Goal: Find specific page/section: Find specific page/section

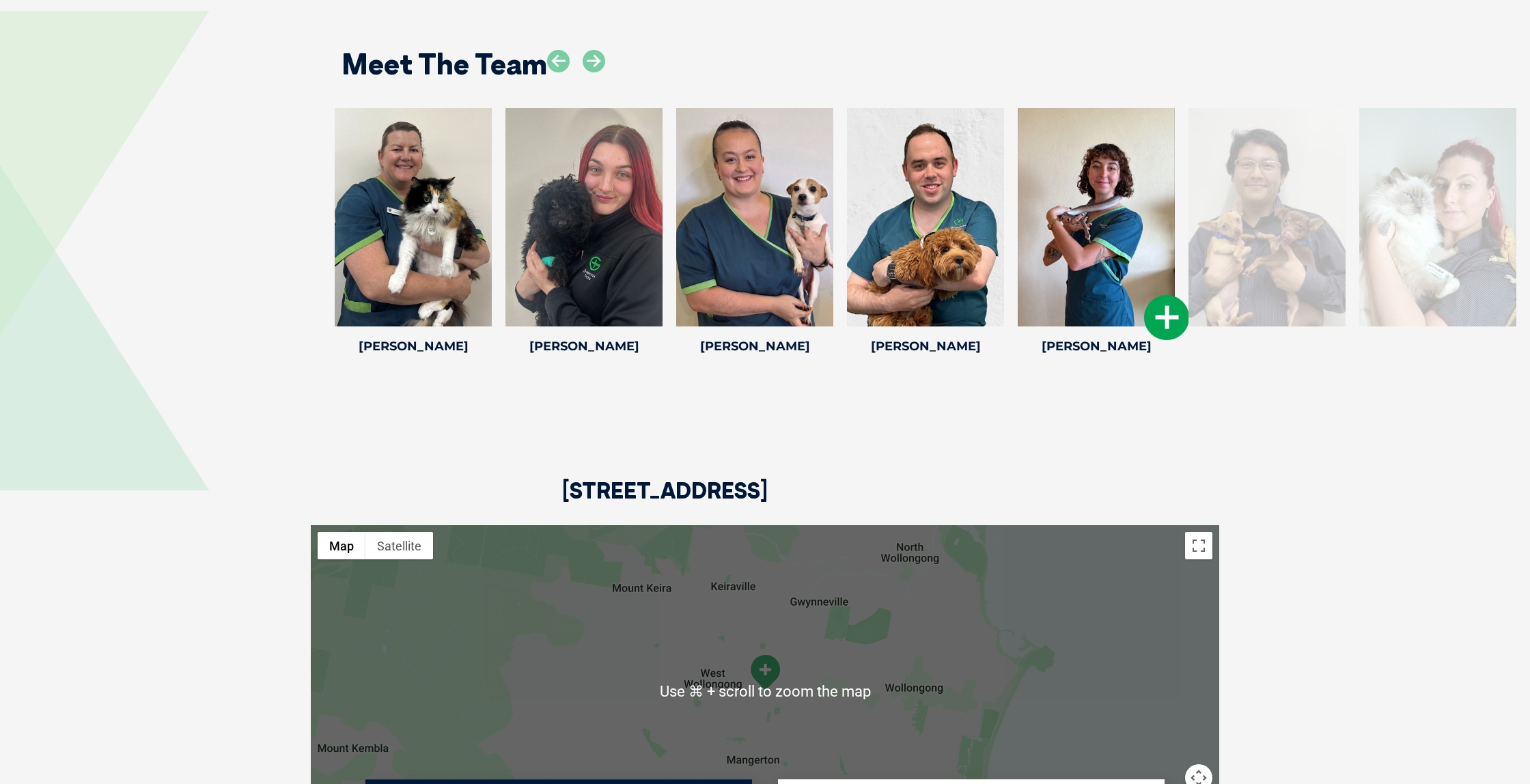
scroll to position [2419, 0]
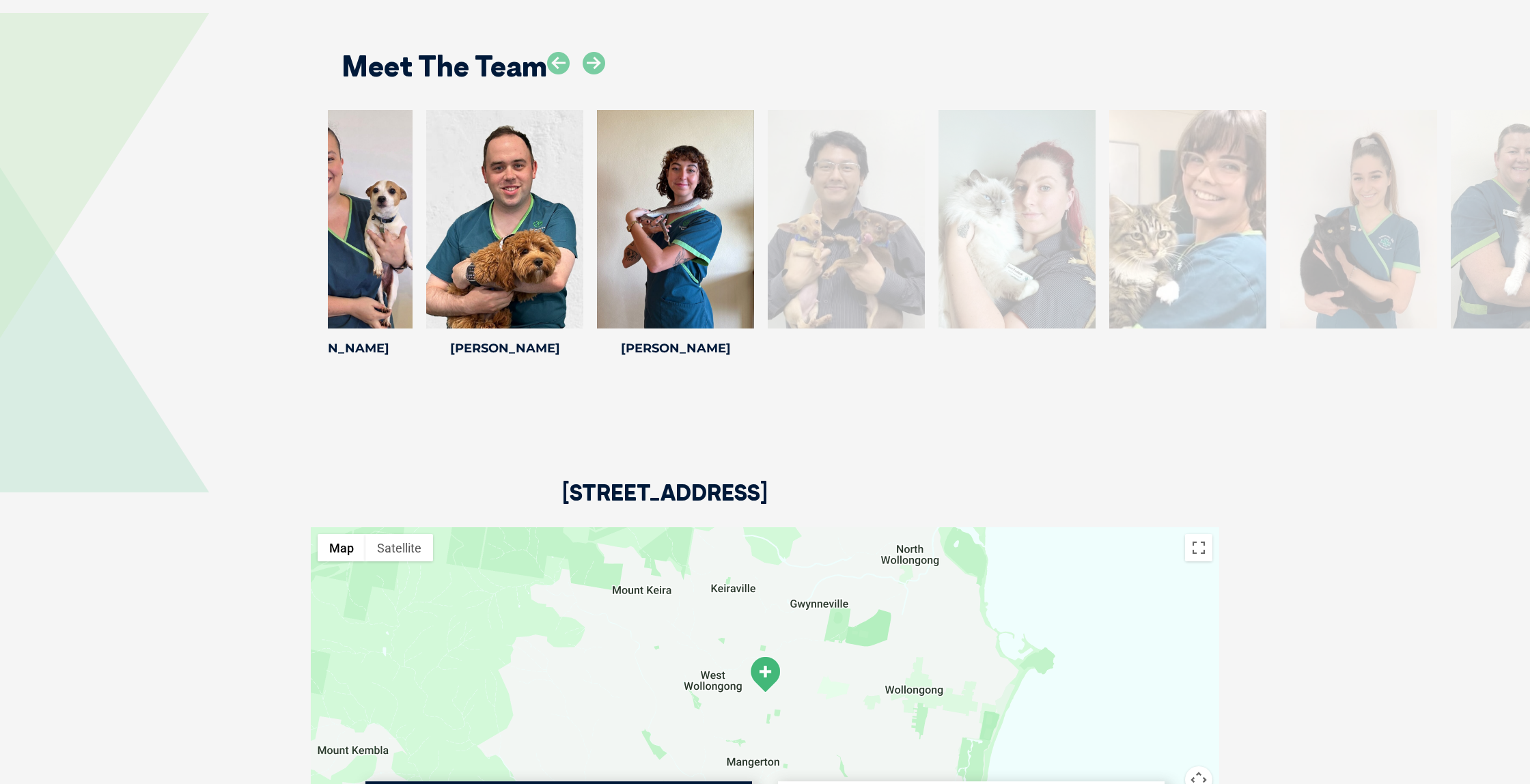
drag, startPoint x: 1505, startPoint y: 217, endPoint x: 1085, endPoint y: 226, distance: 420.1
click at [1085, 226] on div at bounding box center [1017, 219] width 157 height 218
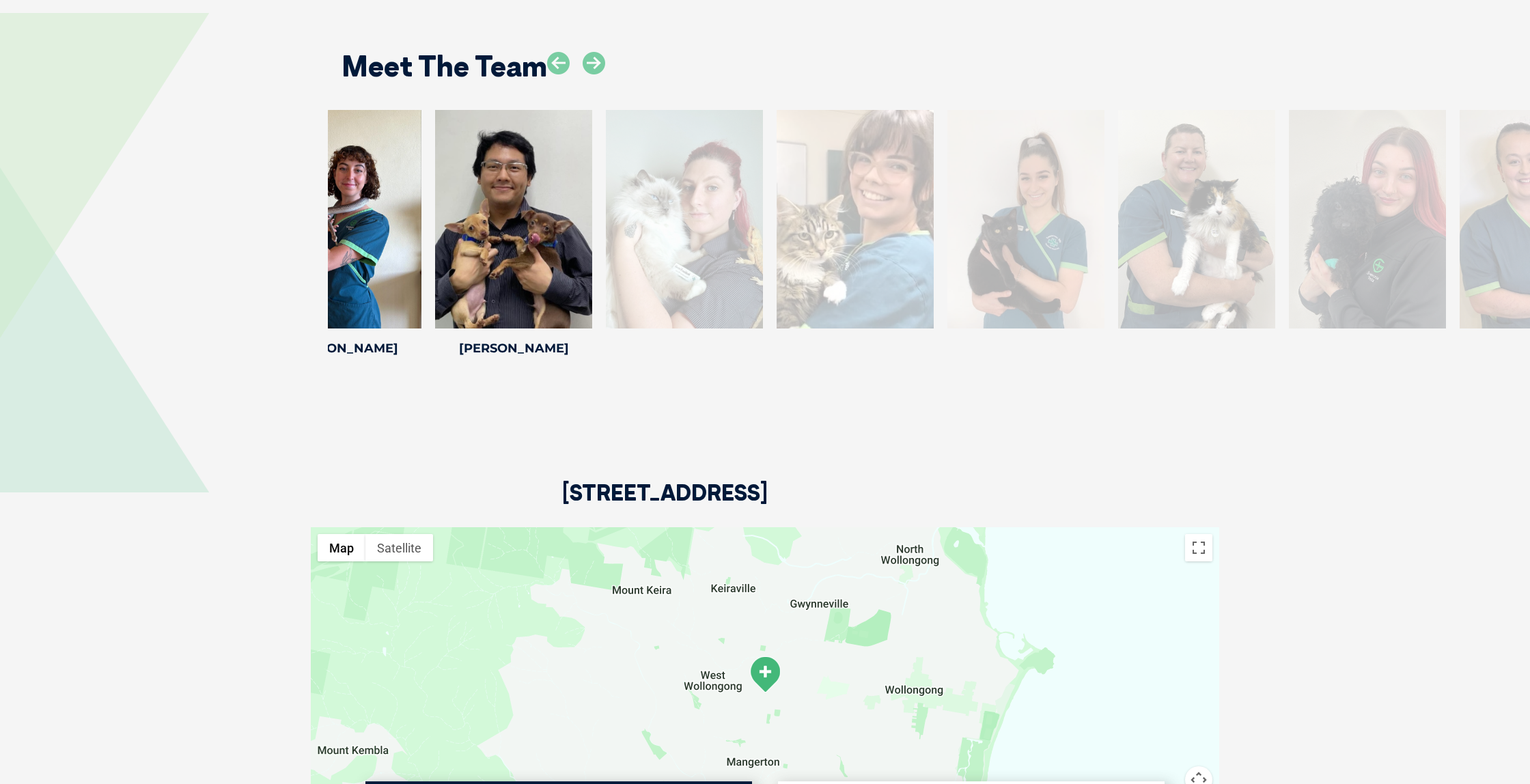
drag, startPoint x: 1317, startPoint y: 205, endPoint x: 730, endPoint y: 209, distance: 587.0
click at [730, 209] on div at bounding box center [684, 219] width 157 height 218
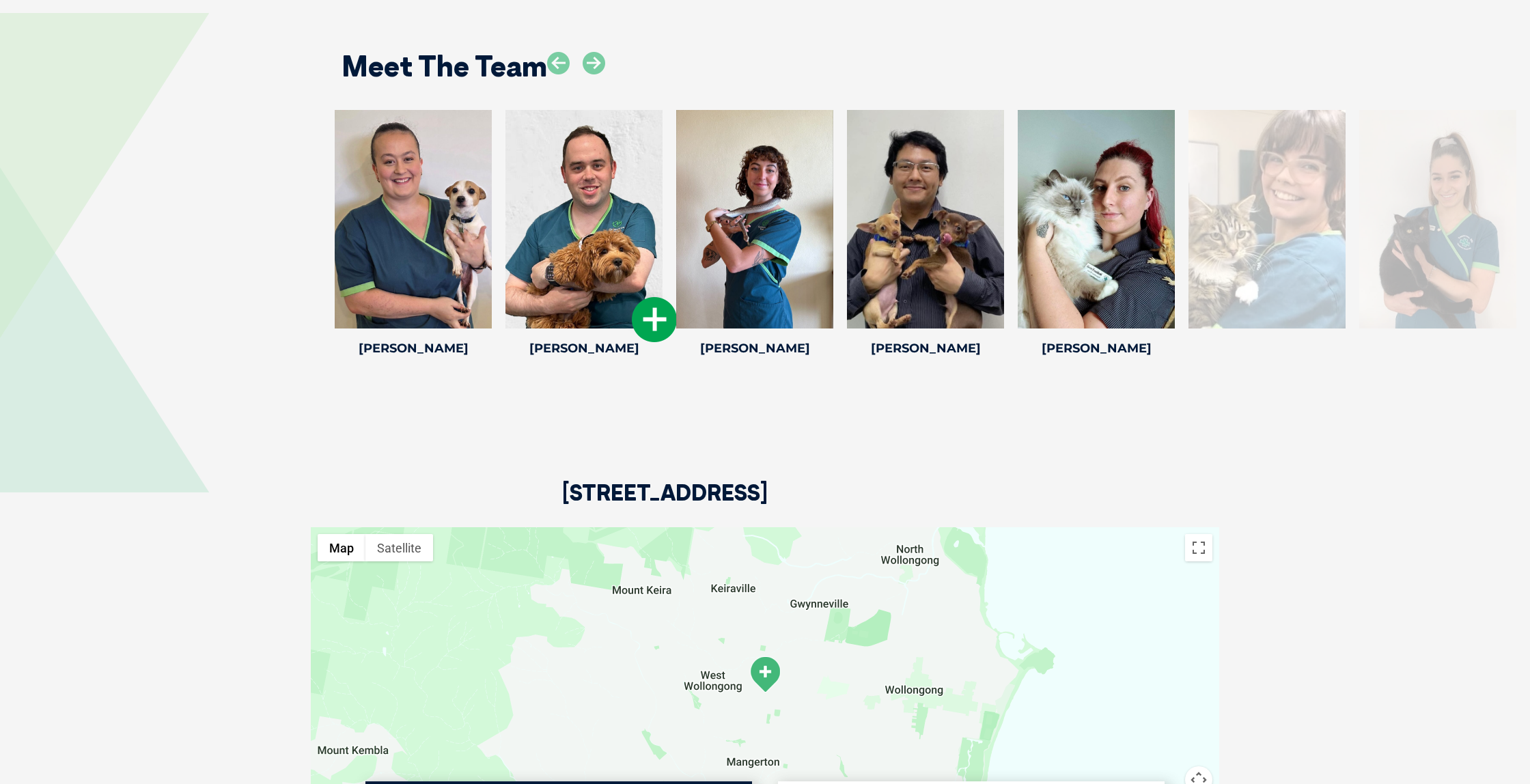
drag, startPoint x: 1272, startPoint y: 185, endPoint x: 537, endPoint y: 168, distance: 735.2
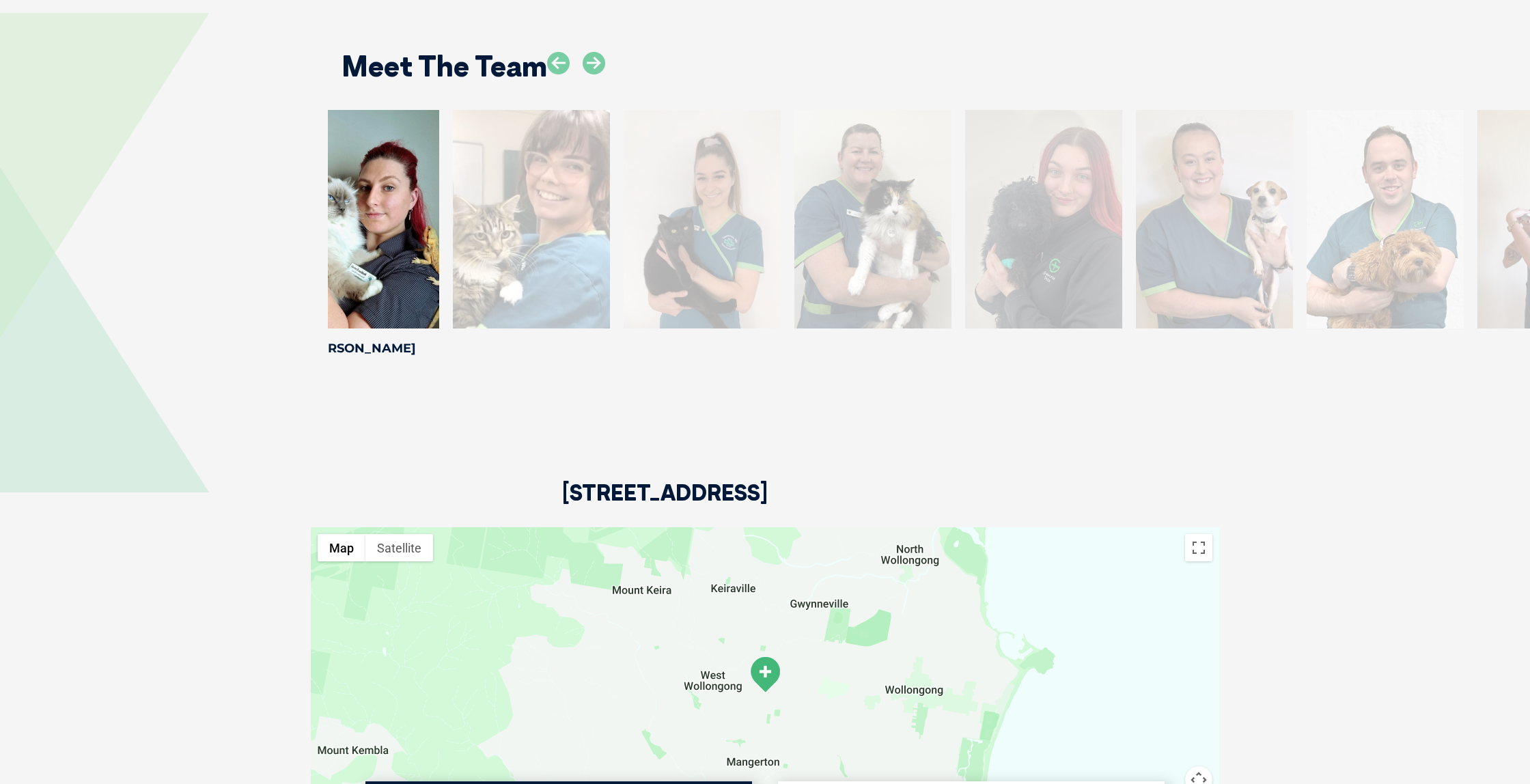
drag, startPoint x: 1258, startPoint y: 235, endPoint x: 522, endPoint y: 225, distance: 736.1
click at [522, 225] on div at bounding box center [532, 219] width 157 height 218
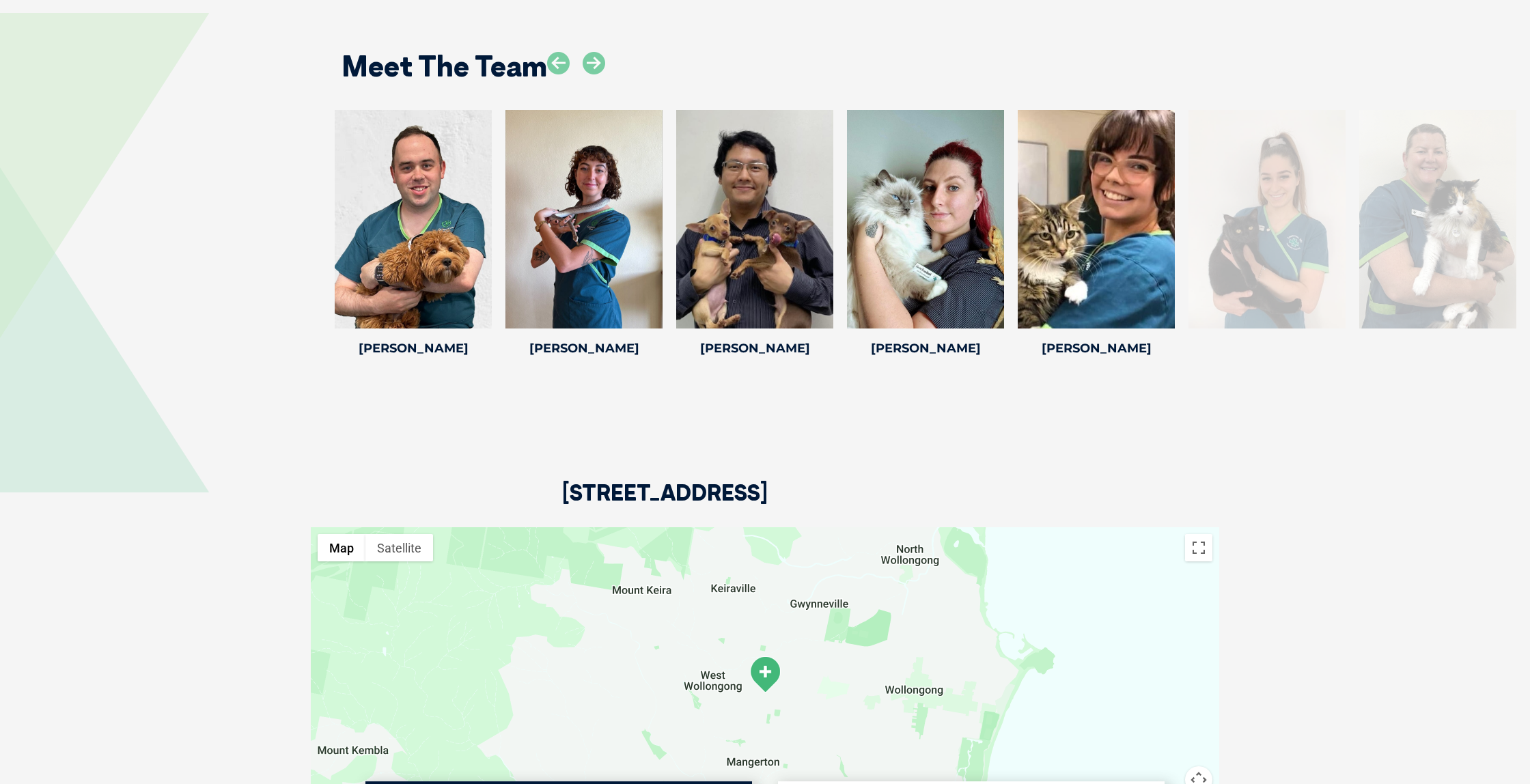
click at [1286, 212] on div at bounding box center [1267, 219] width 157 height 218
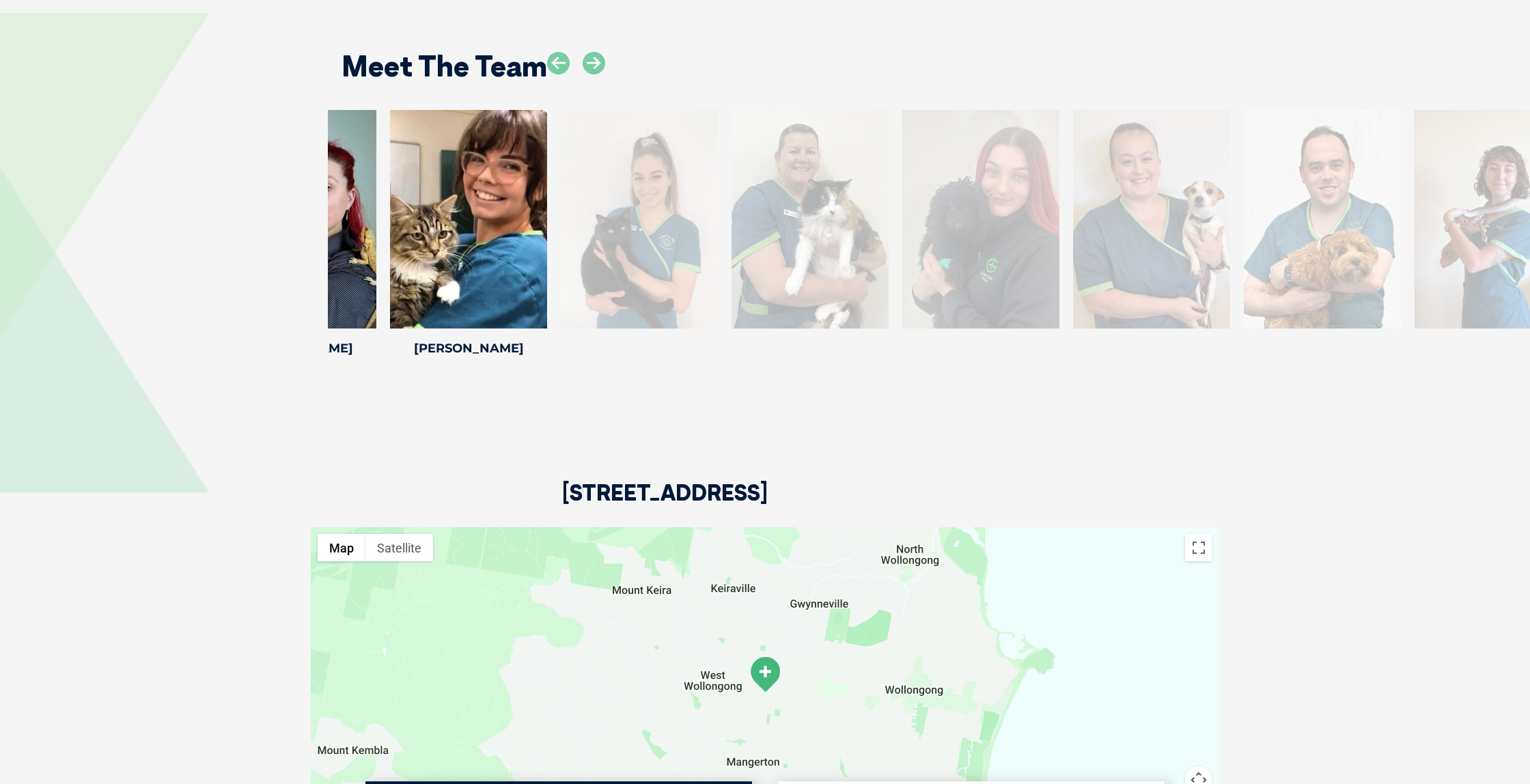
drag, startPoint x: 1407, startPoint y: 195, endPoint x: 778, endPoint y: 201, distance: 629.0
click at [778, 201] on div at bounding box center [810, 219] width 157 height 218
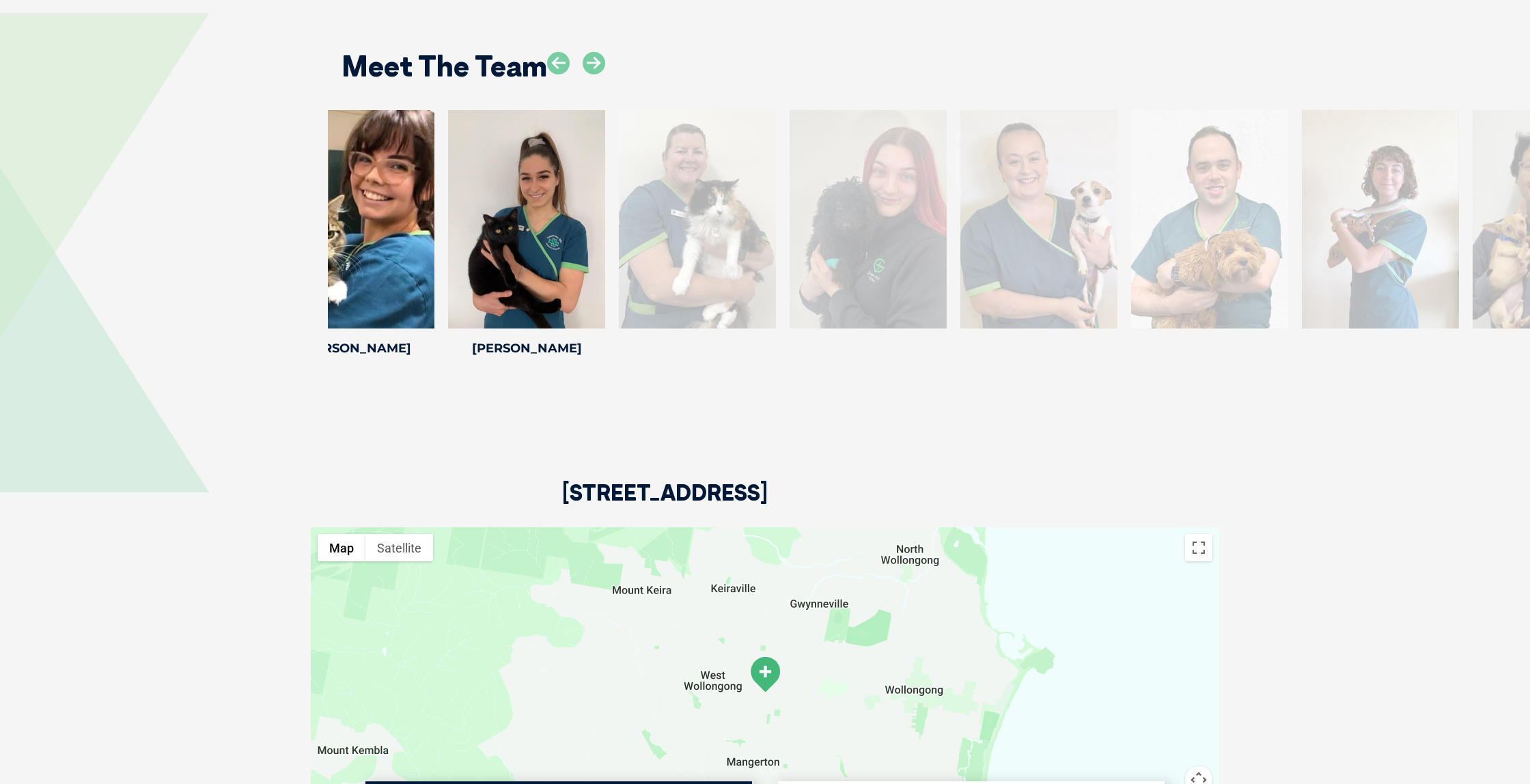
drag, startPoint x: 1226, startPoint y: 216, endPoint x: 657, endPoint y: 241, distance: 569.5
click at [657, 241] on div at bounding box center [698, 219] width 157 height 218
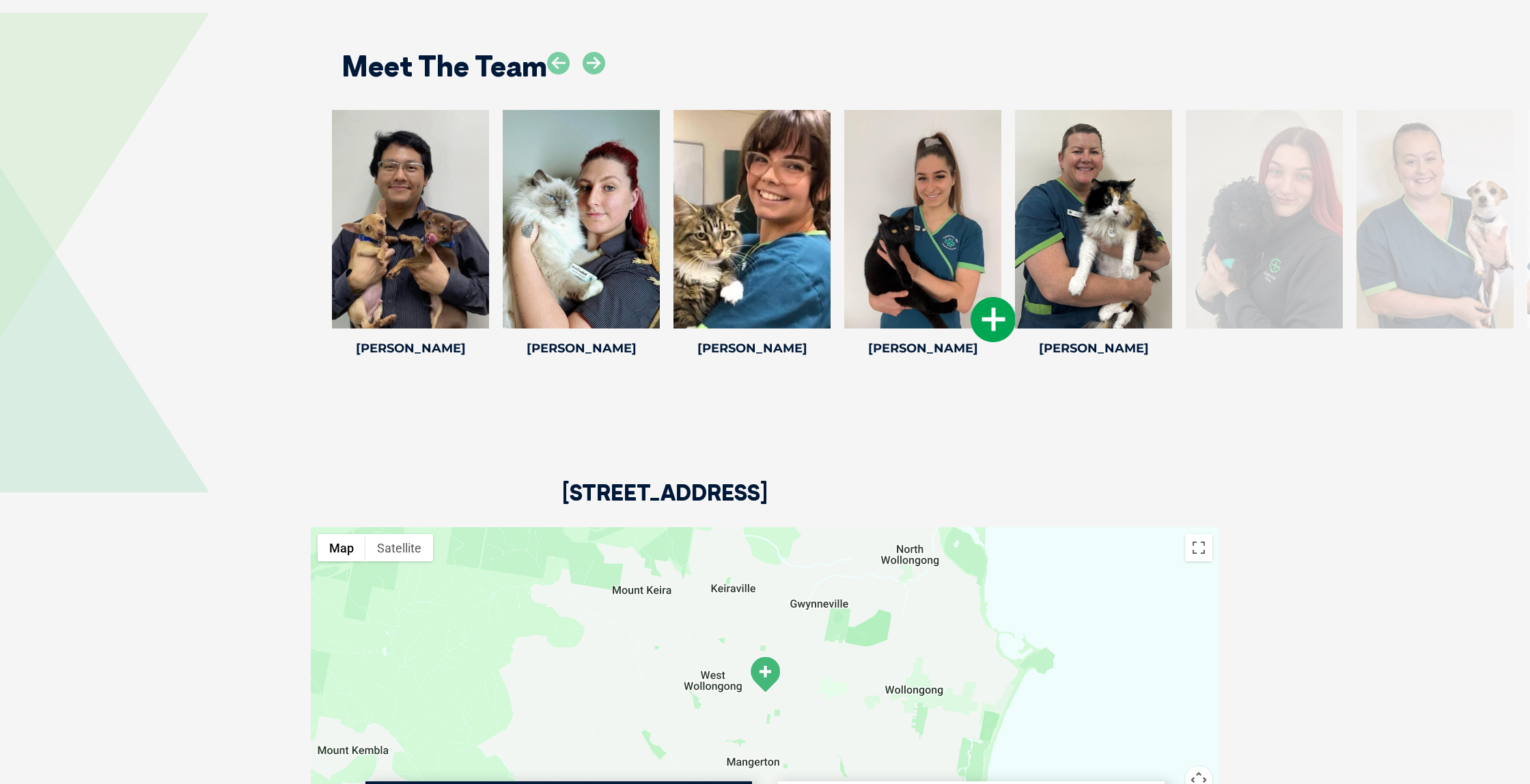
drag, startPoint x: 1288, startPoint y: 234, endPoint x: 878, endPoint y: 234, distance: 410.0
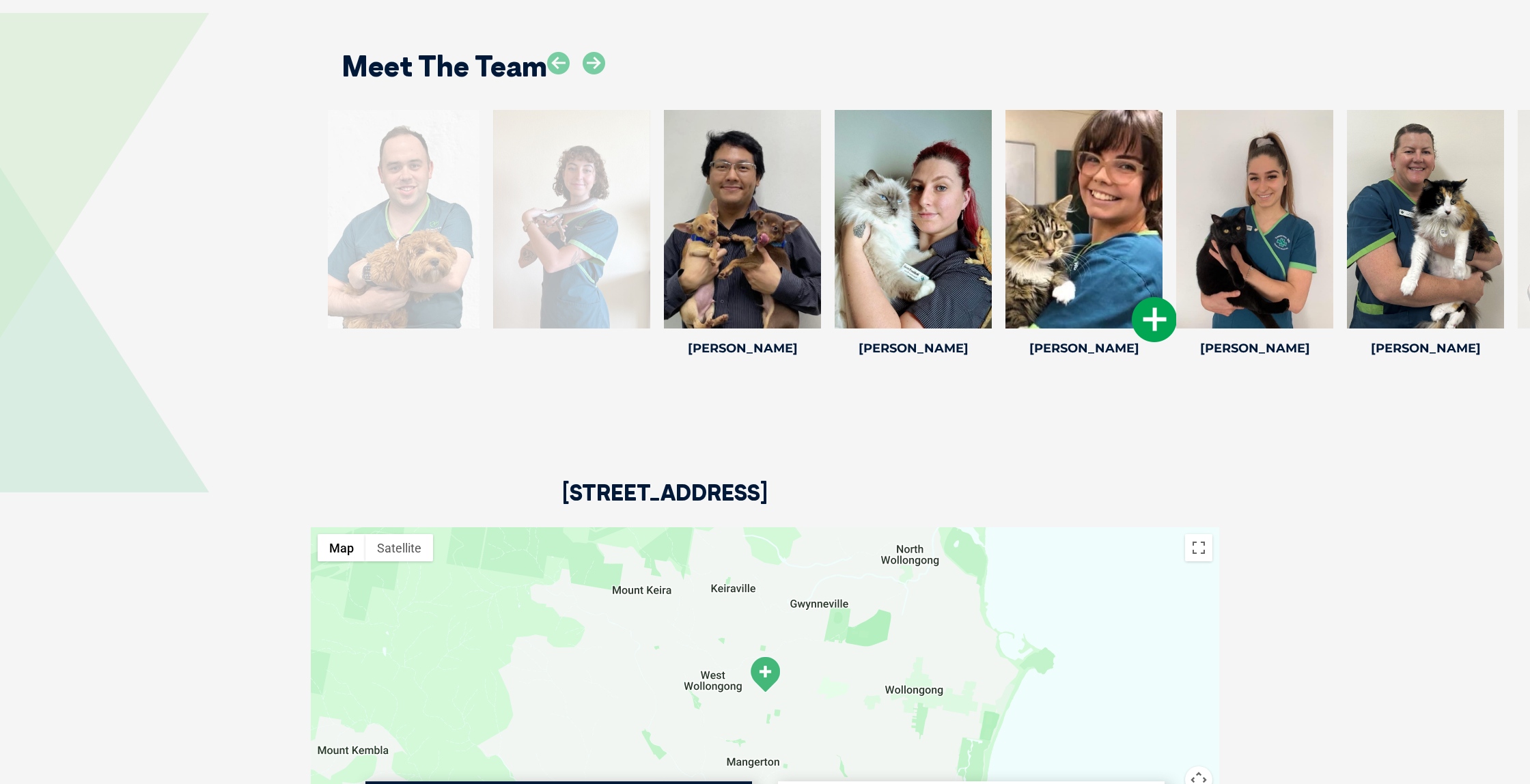
drag, startPoint x: 707, startPoint y: 217, endPoint x: 1037, endPoint y: 224, distance: 330.1
click at [1037, 224] on div at bounding box center [1084, 219] width 157 height 218
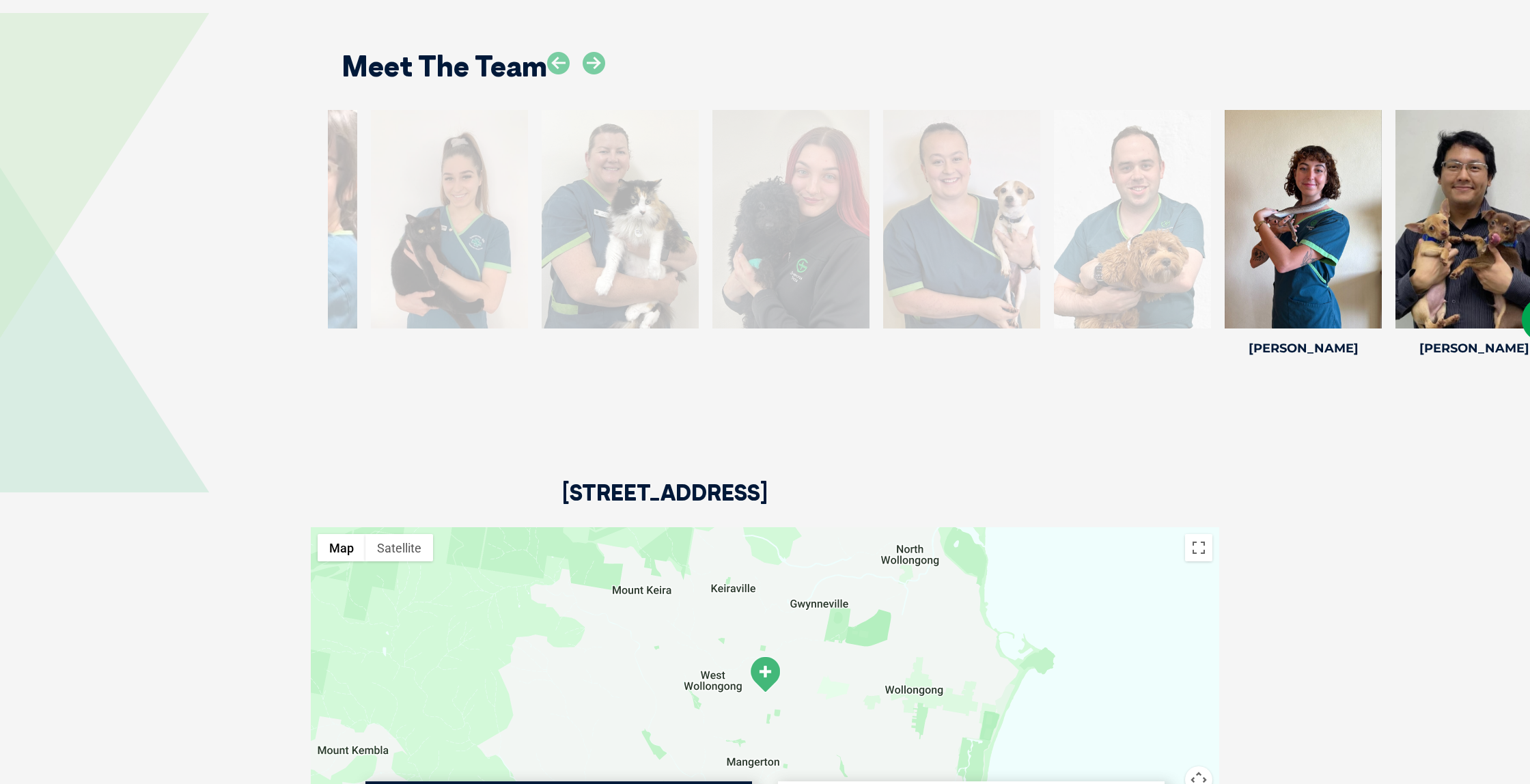
drag, startPoint x: 639, startPoint y: 178, endPoint x: 1529, endPoint y: 241, distance: 892.2
click at [1529, 241] on div at bounding box center [1474, 219] width 157 height 218
